Goal: Use online tool/utility: Utilize a website feature to perform a specific function

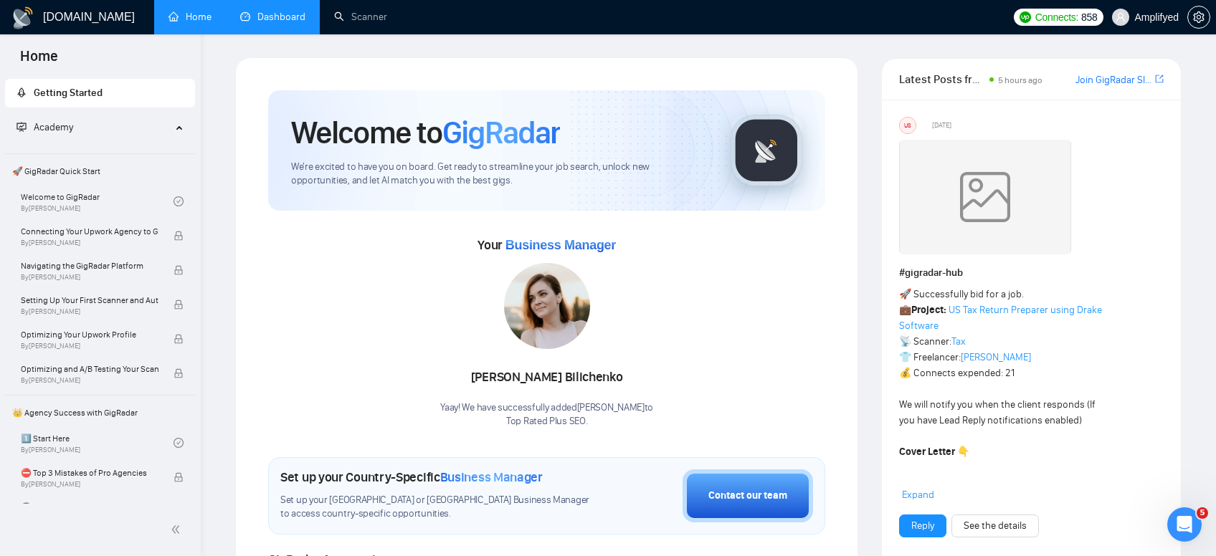
click at [295, 19] on link "Dashboard" at bounding box center [272, 17] width 65 height 12
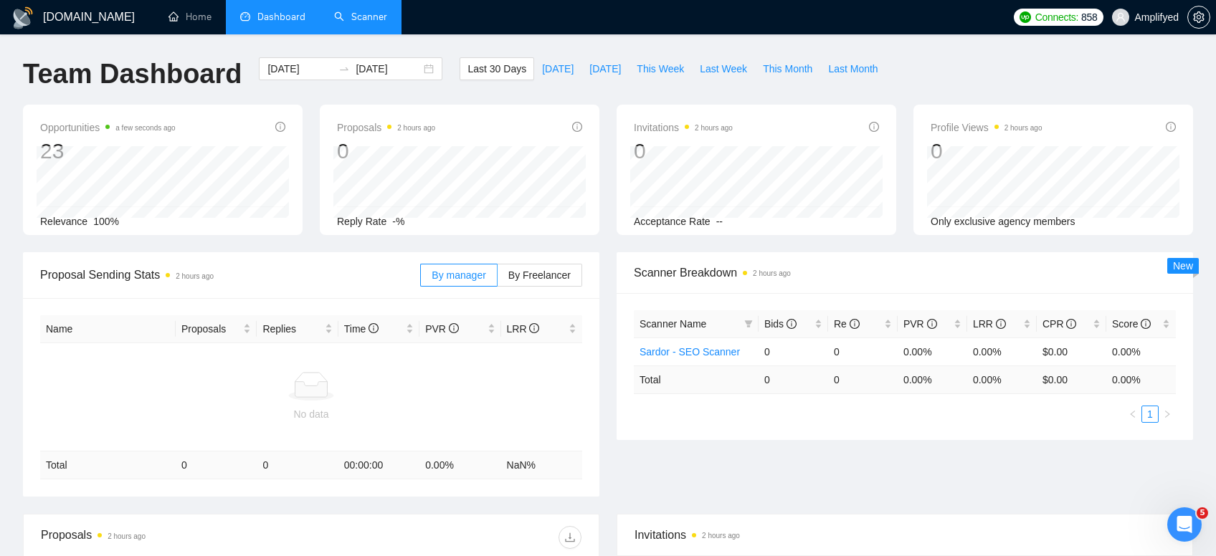
click at [354, 18] on link "Scanner" at bounding box center [360, 17] width 53 height 12
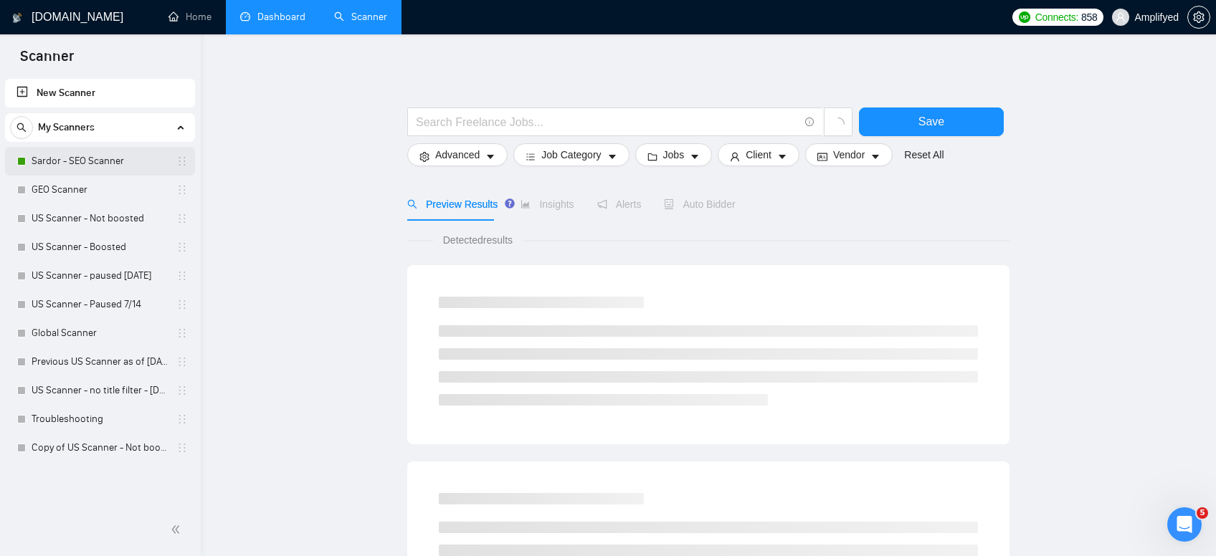
click at [72, 156] on link "Sardor - SEO Scanner" at bounding box center [100, 161] width 136 height 29
